Goal: Task Accomplishment & Management: Manage account settings

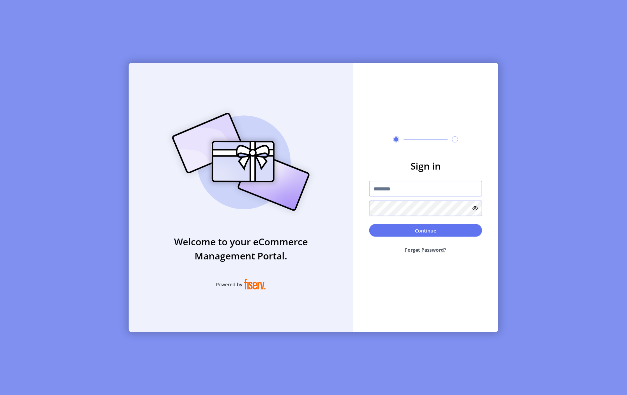
click at [416, 193] on input "text" at bounding box center [425, 188] width 113 height 15
type input "**********"
click at [369, 224] on button "Continue" at bounding box center [425, 230] width 113 height 13
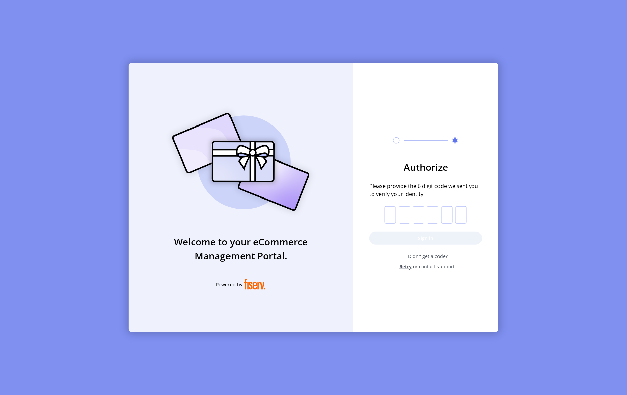
click at [397, 218] on p-inputotp at bounding box center [426, 214] width 82 height 17
click at [393, 218] on input "text" at bounding box center [390, 214] width 11 height 17
paste input "*"
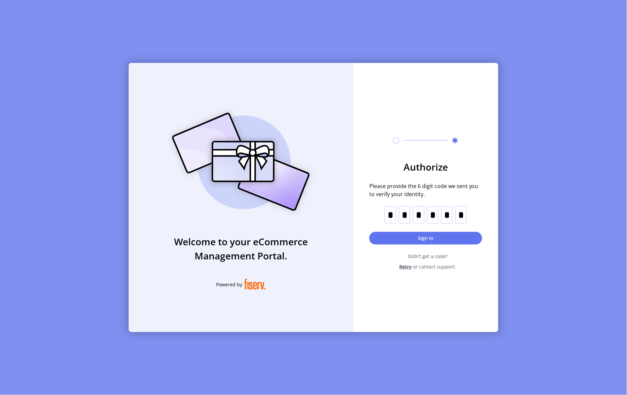
type input "*"
click at [428, 235] on button "Sign in" at bounding box center [425, 238] width 113 height 13
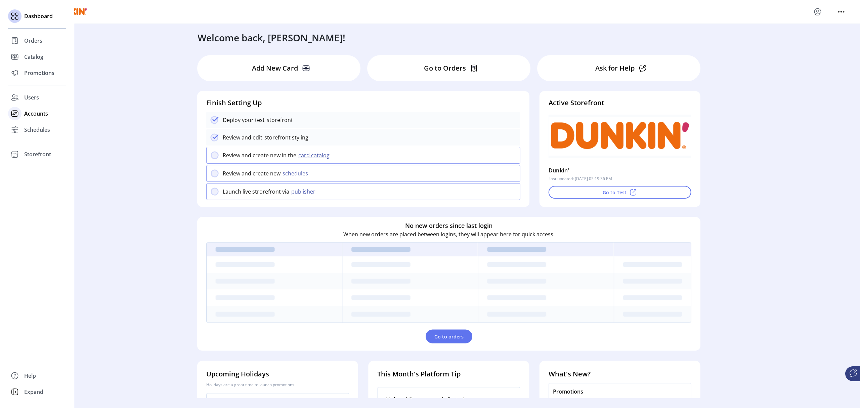
click at [45, 115] on span "Accounts" at bounding box center [36, 114] width 24 height 8
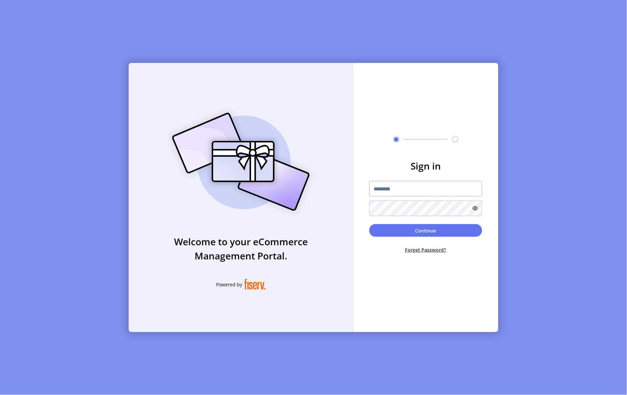
click at [412, 192] on input "text" at bounding box center [425, 188] width 113 height 15
type input "**********"
click at [431, 249] on button "Forget Password?" at bounding box center [425, 250] width 113 height 18
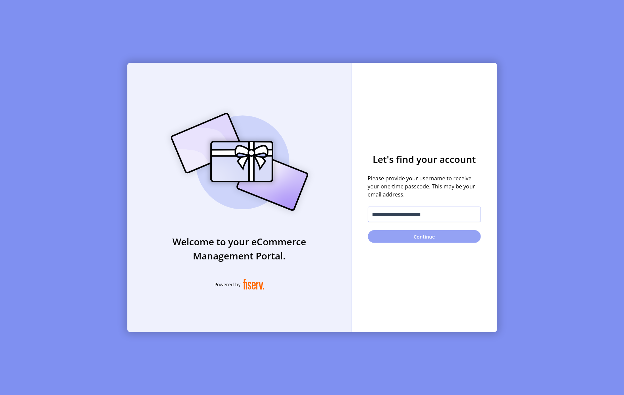
click at [429, 234] on button "Continue" at bounding box center [424, 236] width 113 height 13
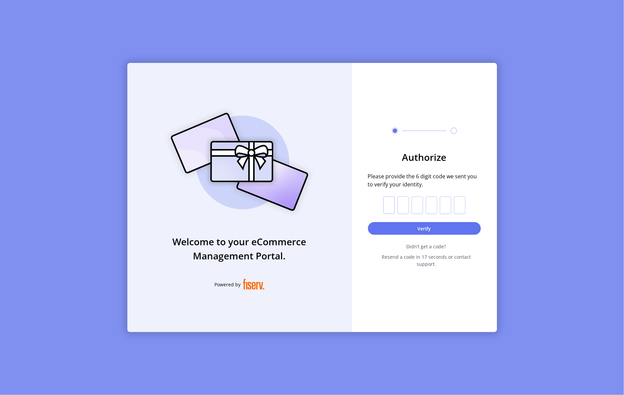
click at [395, 208] on input "text" at bounding box center [388, 204] width 11 height 17
paste input "*"
type input "*"
click at [432, 232] on button "Verify" at bounding box center [424, 228] width 113 height 13
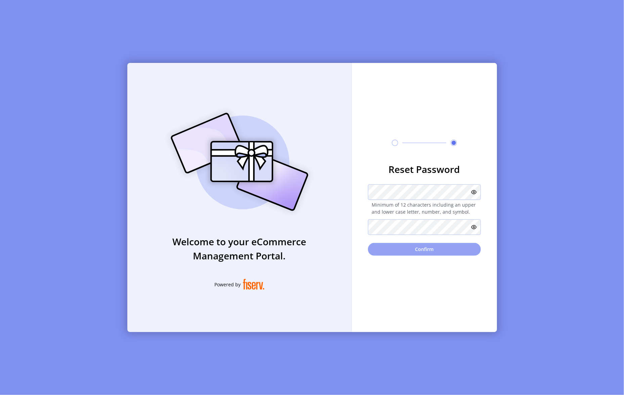
click at [425, 246] on button "Confirm" at bounding box center [424, 249] width 113 height 13
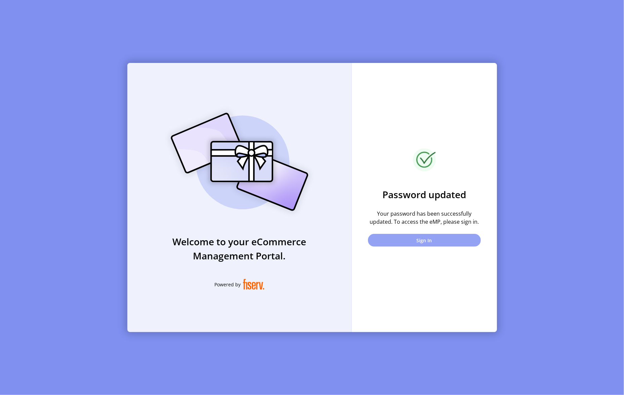
click at [423, 240] on button "Sign In" at bounding box center [424, 240] width 113 height 13
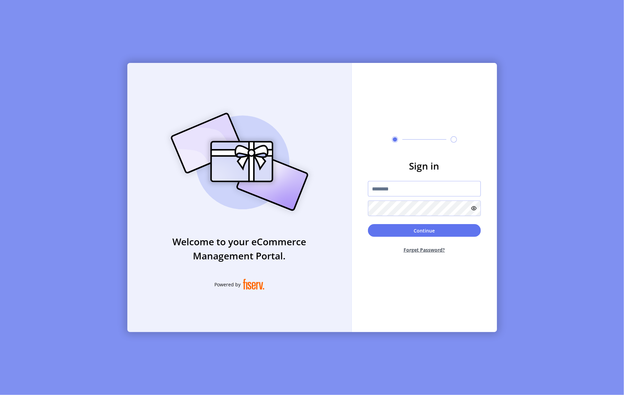
click at [411, 194] on input "text" at bounding box center [424, 188] width 113 height 15
type input "**********"
click at [368, 224] on button "Continue" at bounding box center [424, 230] width 113 height 13
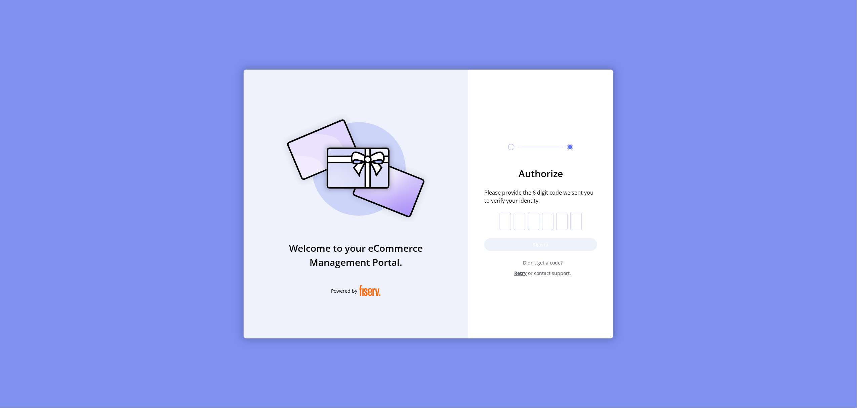
click at [509, 220] on input "text" at bounding box center [505, 221] width 11 height 17
paste input "*"
type input "*"
click at [535, 242] on button "Sign in" at bounding box center [540, 244] width 113 height 13
